Goal: Task Accomplishment & Management: Use online tool/utility

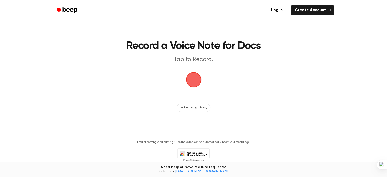
click at [294, 108] on div "Recording History" at bounding box center [193, 108] width 293 height 8
click at [282, 12] on link "Log in" at bounding box center [277, 10] width 22 height 12
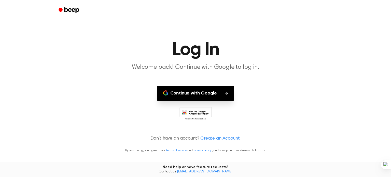
click at [223, 96] on button "Continue with Google" at bounding box center [195, 93] width 77 height 15
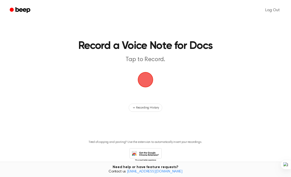
click at [149, 76] on span "button" at bounding box center [145, 80] width 14 height 14
drag, startPoint x: 123, startPoint y: 77, endPoint x: 182, endPoint y: 96, distance: 62.4
click at [182, 96] on main "Record a Voice Note for Docs Tap to Record. Recording History Tired of copying …" at bounding box center [145, 88] width 291 height 176
